Goal: Check status: Check status

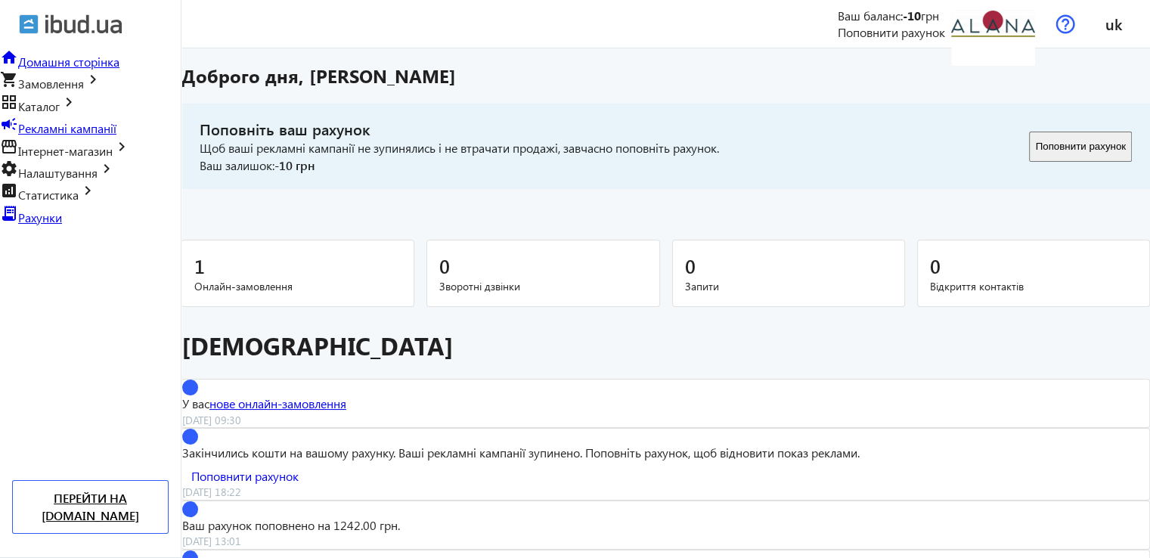
click at [225, 21] on div "menu Ваш баланс: -10 грн Поповнити рахунок АЛАНА [EMAIL_ADDRESS][DOMAIN_NAME] М…" at bounding box center [665, 24] width 944 height 48
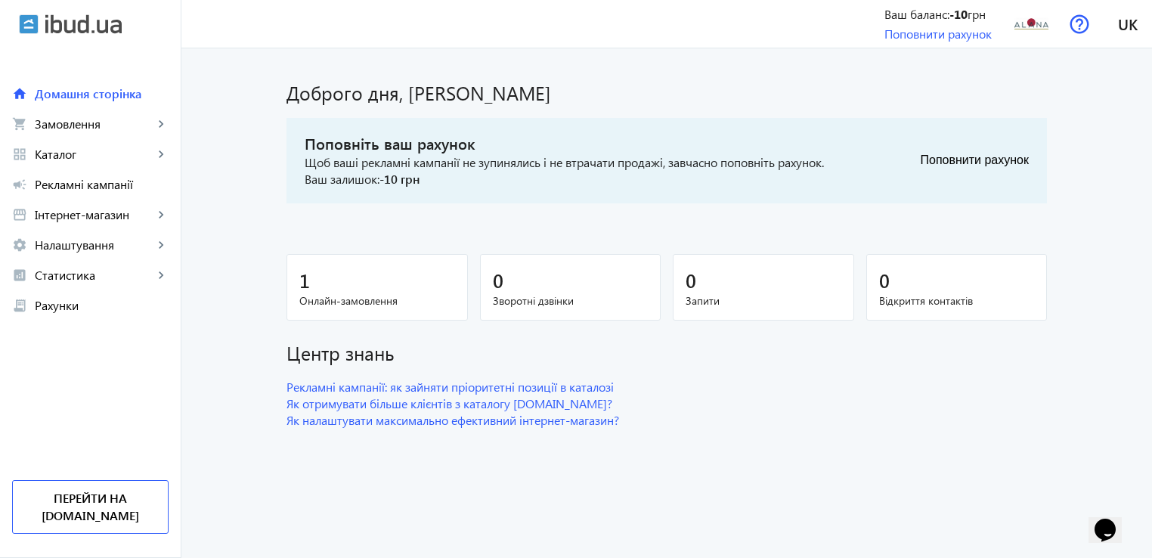
click at [82, 400] on navbar-vertical-actions "Ваш баланс: -10 грн Поповнити рахунок Перейти на [DOMAIN_NAME]" at bounding box center [90, 438] width 181 height 237
click at [148, 281] on span "Статистика" at bounding box center [94, 275] width 119 height 15
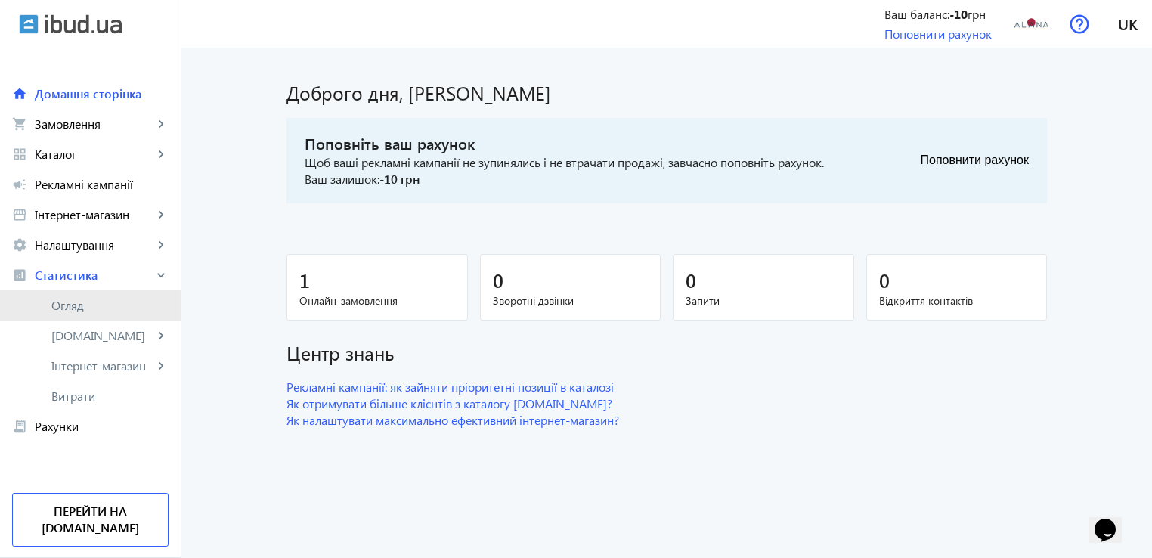
click at [148, 291] on link "Огляд" at bounding box center [90, 305] width 181 height 30
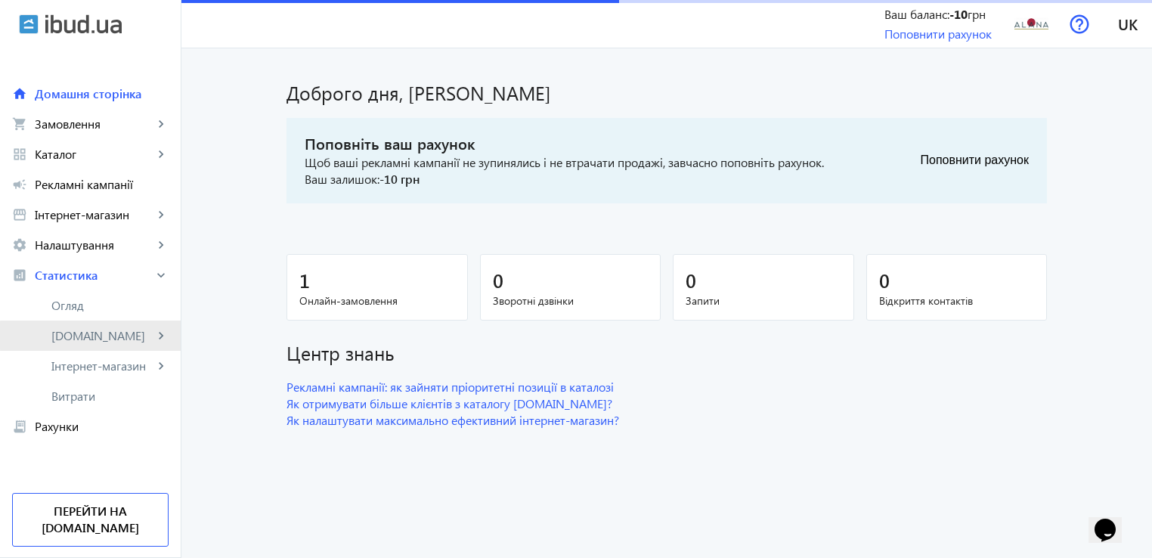
click at [134, 336] on span "[DOMAIN_NAME]" at bounding box center [102, 335] width 102 height 15
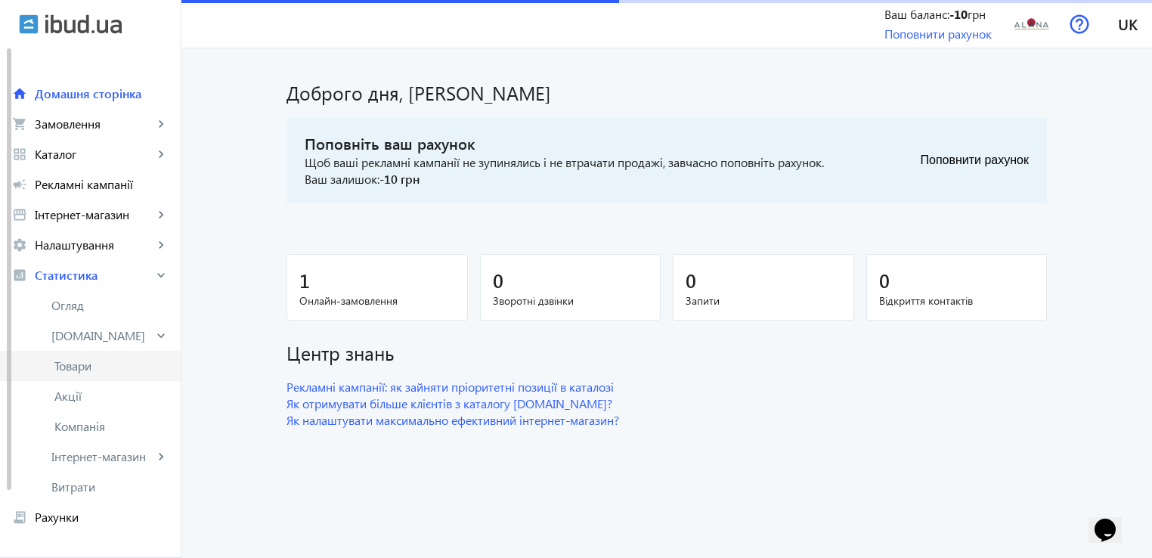
click at [124, 353] on link "Товари" at bounding box center [90, 366] width 181 height 30
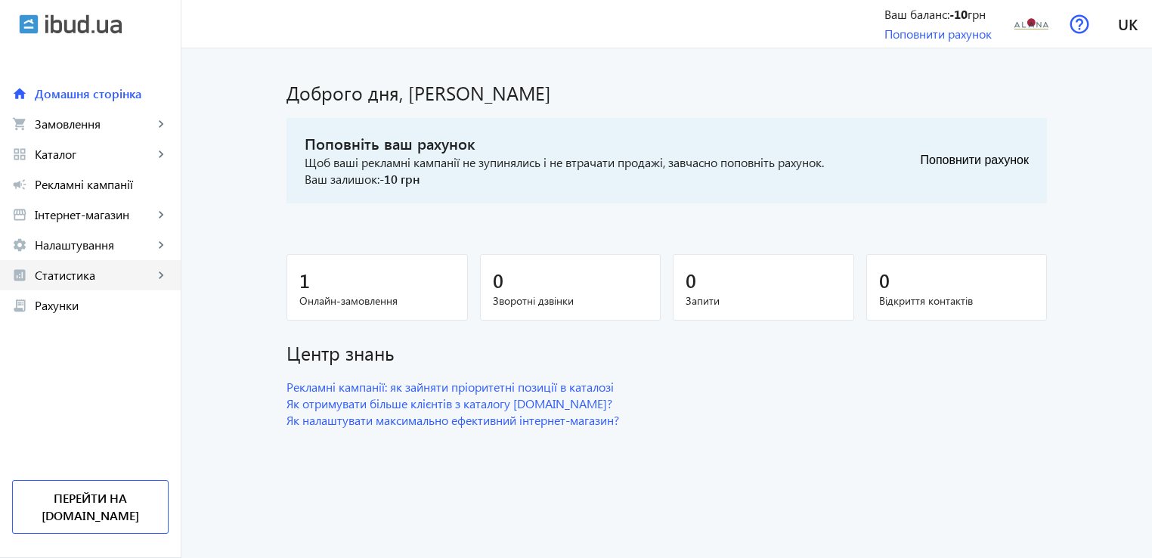
click at [169, 276] on link "analytics Статистика keyboard_arrow_right" at bounding box center [90, 275] width 181 height 30
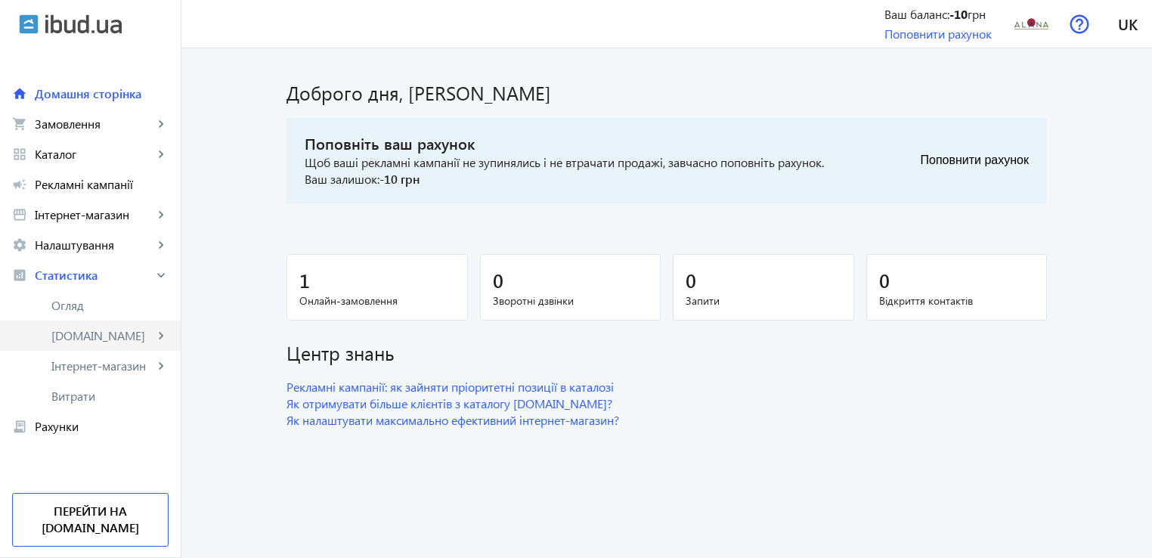
drag, startPoint x: 169, startPoint y: 276, endPoint x: 124, endPoint y: 342, distance: 79.9
click at [124, 342] on fuse-nav-vertical-collapse "analytics Статистика keyboard_arrow_right Огляд ibud.ua keyboard_arrow_right То…" at bounding box center [90, 335] width 181 height 151
click at [160, 336] on mat-icon "keyboard_arrow_right" at bounding box center [160, 335] width 15 height 15
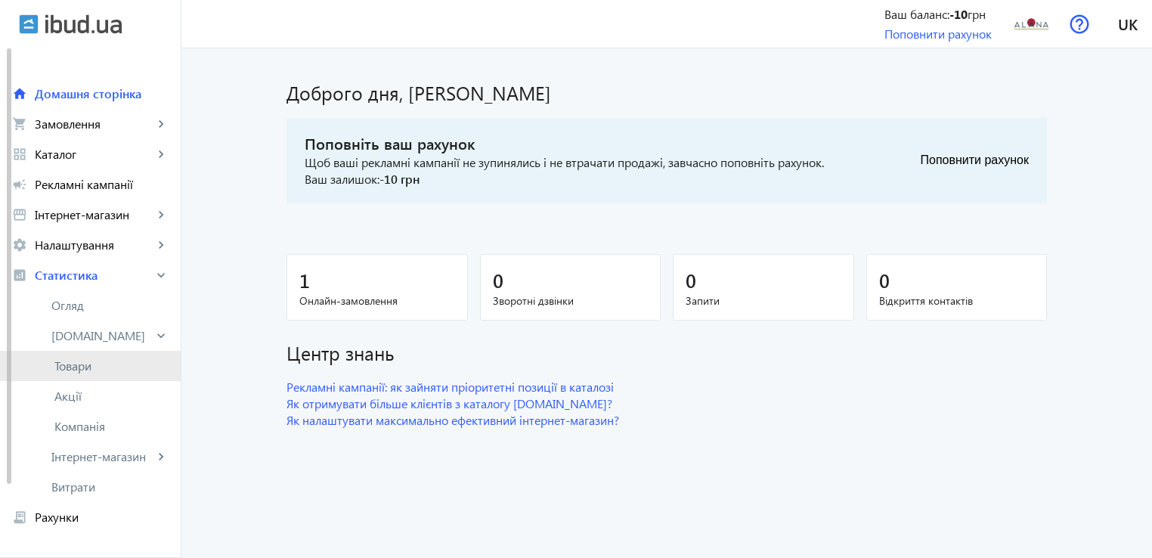
click at [147, 373] on span "Товари" at bounding box center [111, 365] width 114 height 15
